Goal: Information Seeking & Learning: Learn about a topic

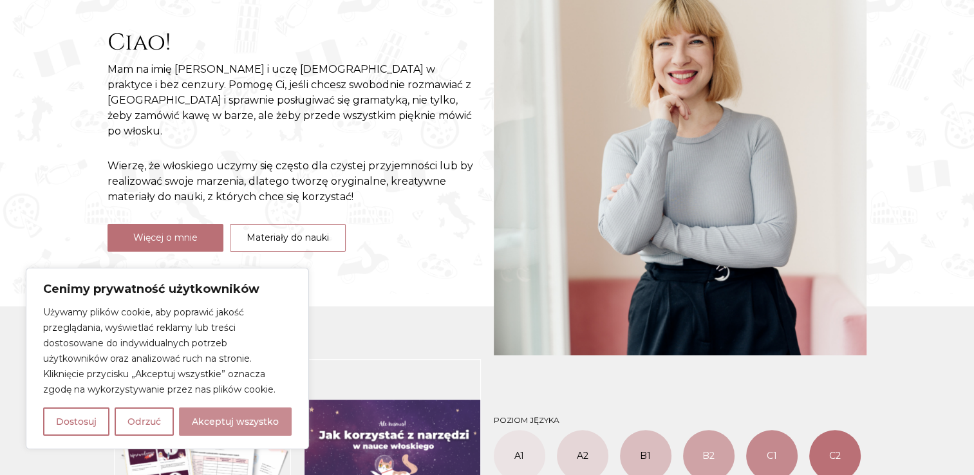
click at [219, 426] on button "Akceptuj wszystko" at bounding box center [235, 422] width 113 height 28
checkbox input "true"
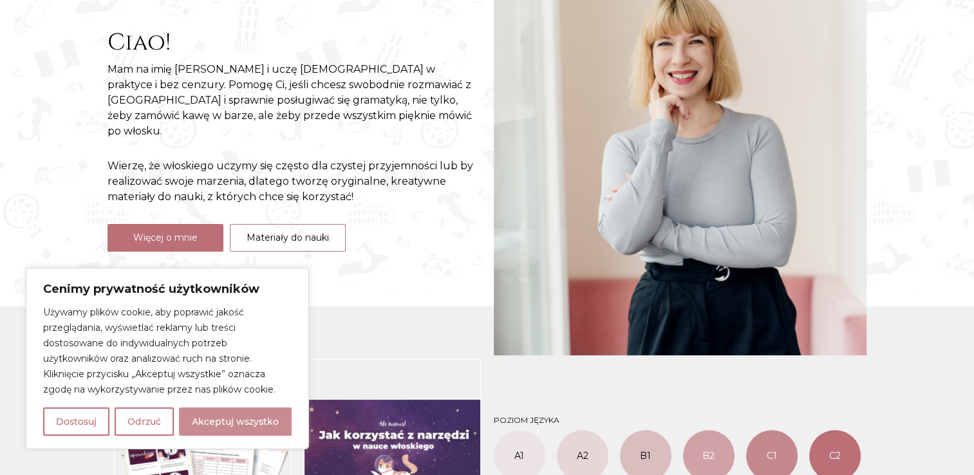
checkbox input "true"
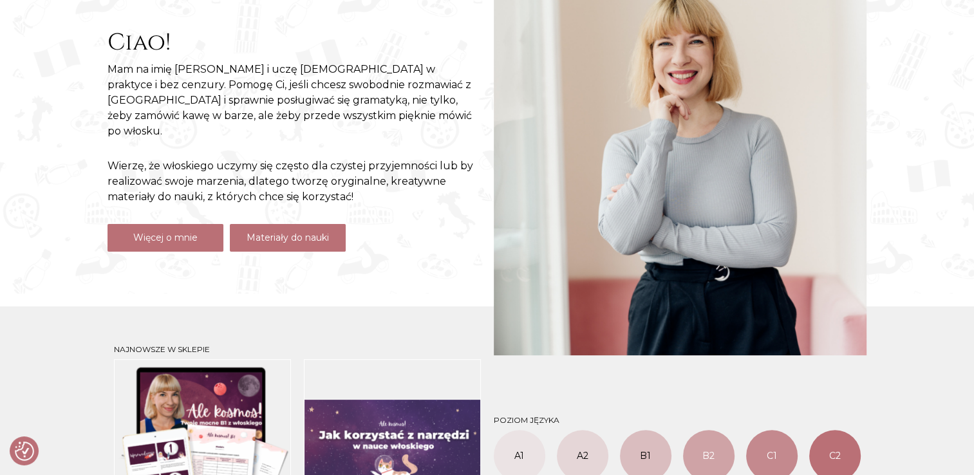
click at [309, 231] on link "Materiały do nauki" at bounding box center [288, 238] width 116 height 28
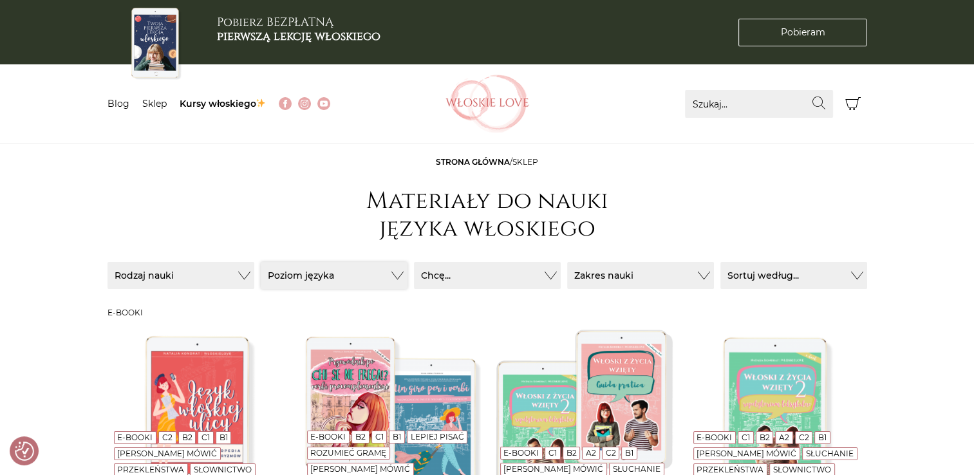
click at [254, 278] on button "Poziom języka" at bounding box center [181, 275] width 147 height 27
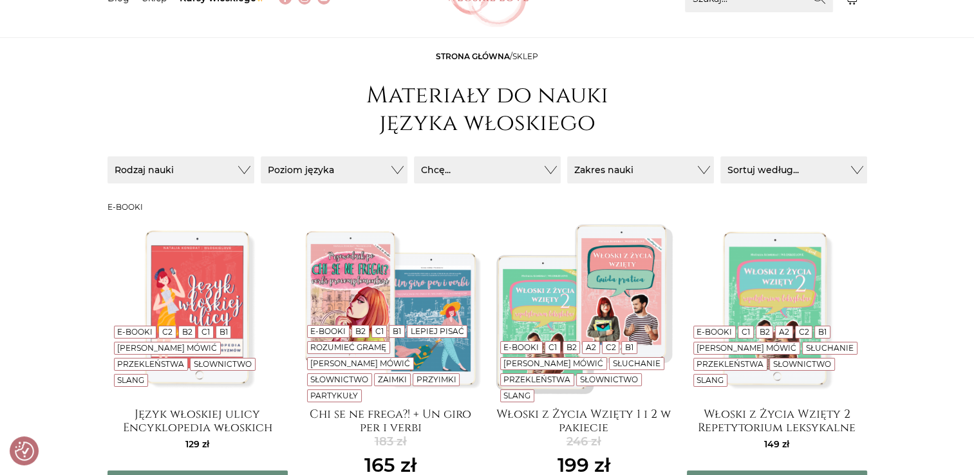
scroll to position [129, 0]
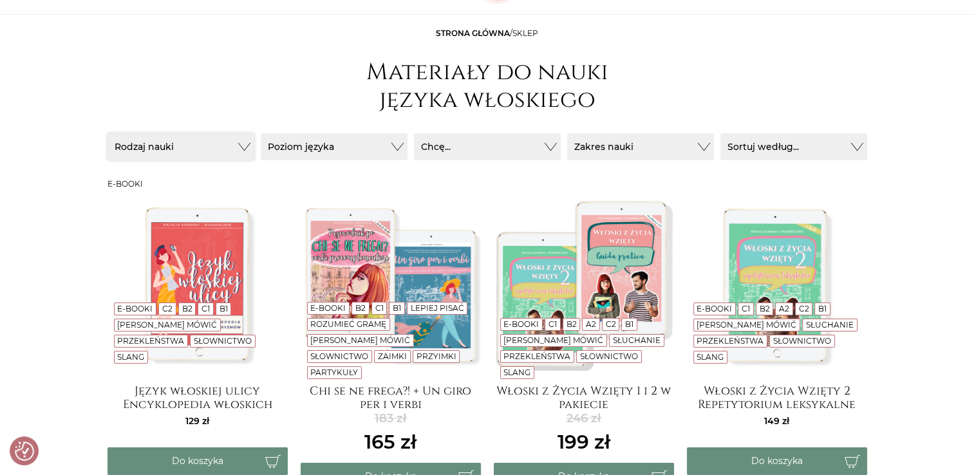
click at [248, 148] on button "Rodzaj nauki" at bounding box center [181, 146] width 147 height 27
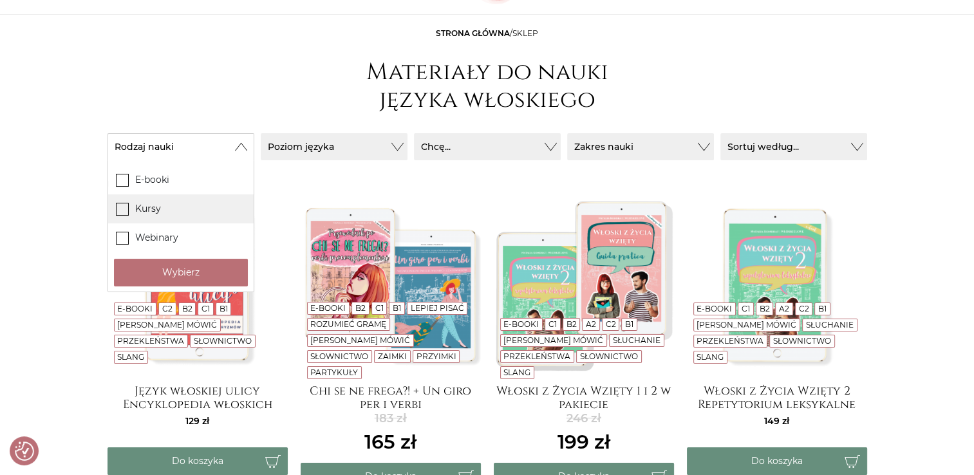
click at [194, 208] on label "Kursy" at bounding box center [181, 208] width 146 height 29
click at [0, 0] on input "Kursy" at bounding box center [0, 0] width 0 height 0
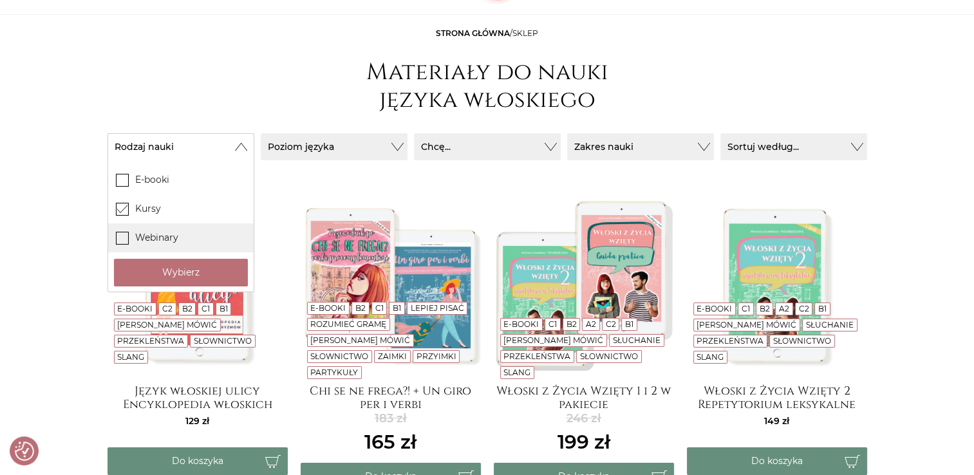
click at [188, 236] on label "Webinary" at bounding box center [181, 237] width 146 height 29
click at [0, 0] on input "Webinary" at bounding box center [0, 0] width 0 height 0
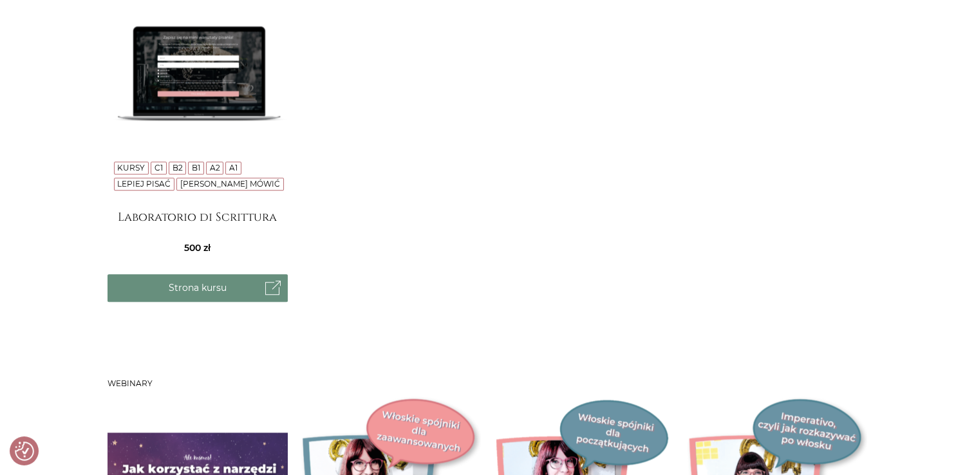
scroll to position [1352, 0]
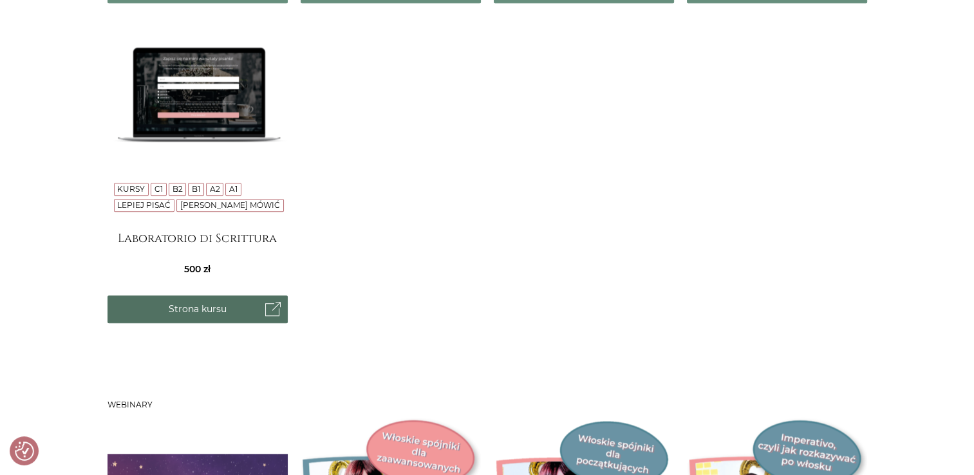
click at [203, 308] on link "Strona kursu" at bounding box center [198, 310] width 180 height 28
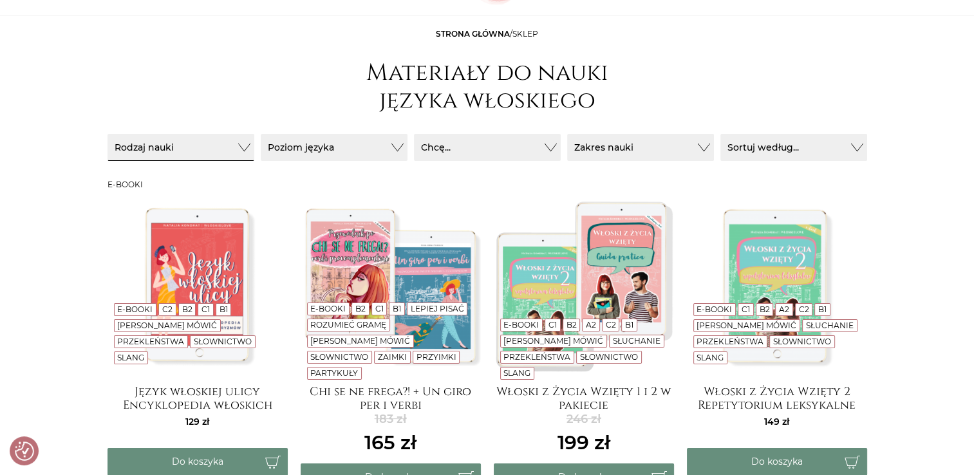
scroll to position [0, 0]
